Goal: Transaction & Acquisition: Subscribe to service/newsletter

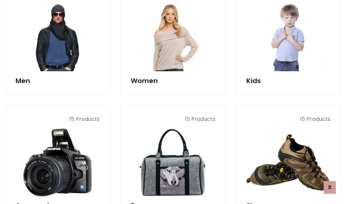
scroll to position [490, 0]
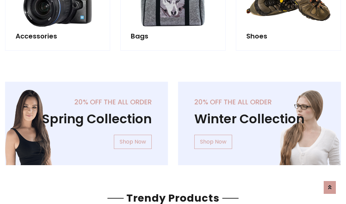
click at [173, 121] on div "20% off the all order Winter Collection Shop Now" at bounding box center [259, 129] width 173 height 94
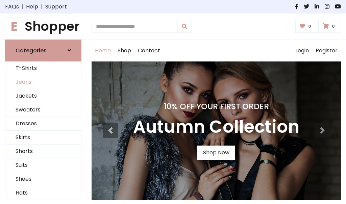
click at [43, 82] on link "Jeans" at bounding box center [43, 82] width 76 height 14
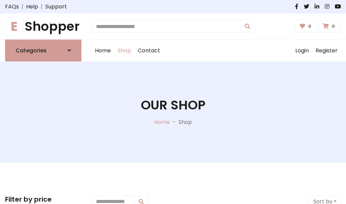
scroll to position [213, 0]
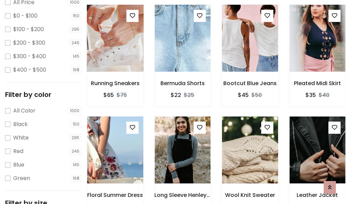
click at [115, 53] on img at bounding box center [114, 38] width 67 height 162
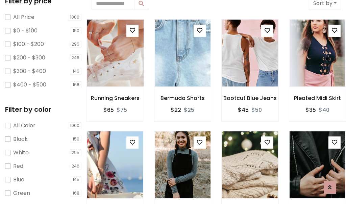
scroll to position [15, 0]
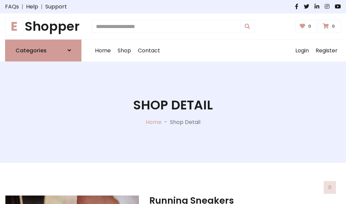
scroll to position [73, 0]
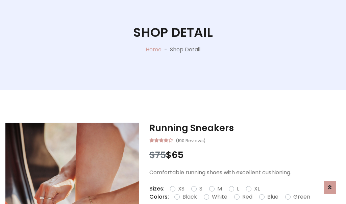
click at [246, 197] on label "Red" at bounding box center [247, 197] width 10 height 8
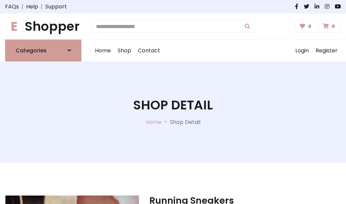
scroll to position [73, 0]
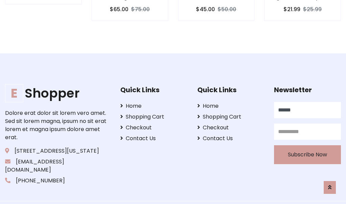
type input "******"
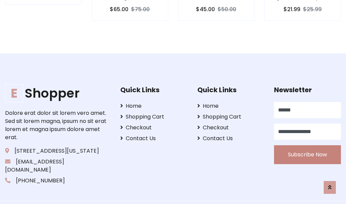
type input "**********"
click at [308, 146] on button "Subscribe Now" at bounding box center [307, 154] width 67 height 19
